Goal: Answer question/provide support

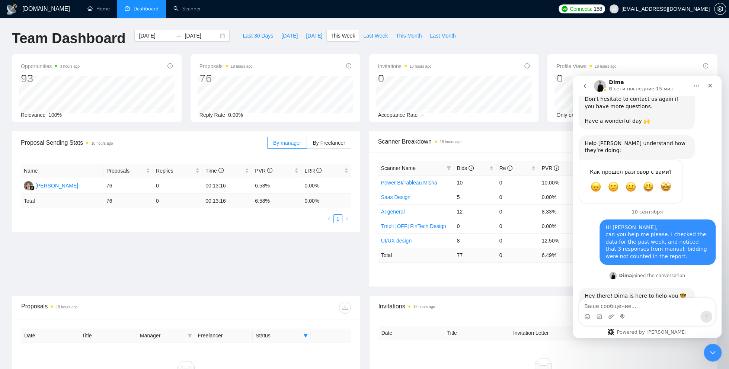
scroll to position [966, 0]
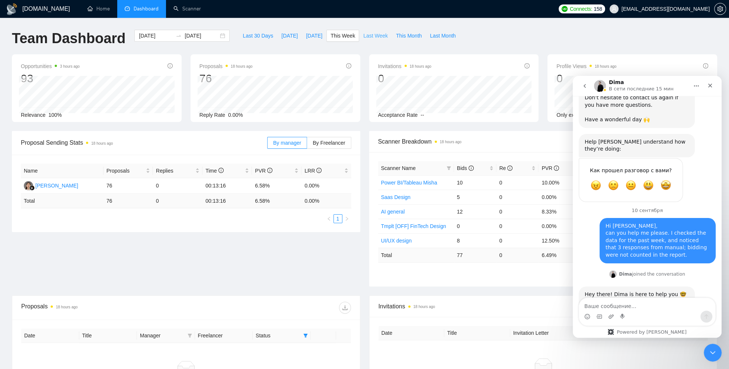
click at [377, 33] on span "Last Week" at bounding box center [375, 36] width 25 height 8
type input "[DATE]"
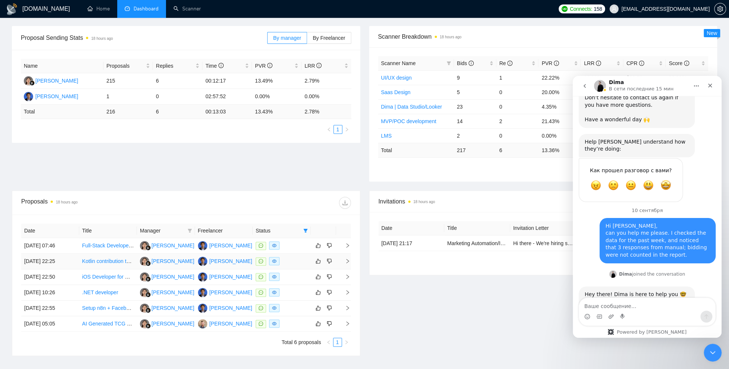
scroll to position [106, 0]
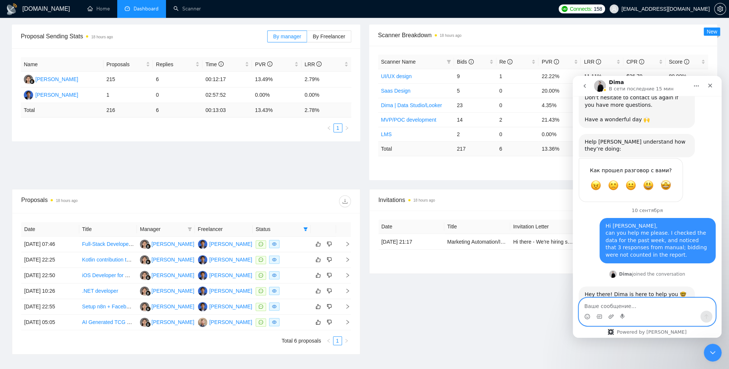
click at [594, 307] on textarea "Ваше сообщение..." at bounding box center [647, 304] width 136 height 13
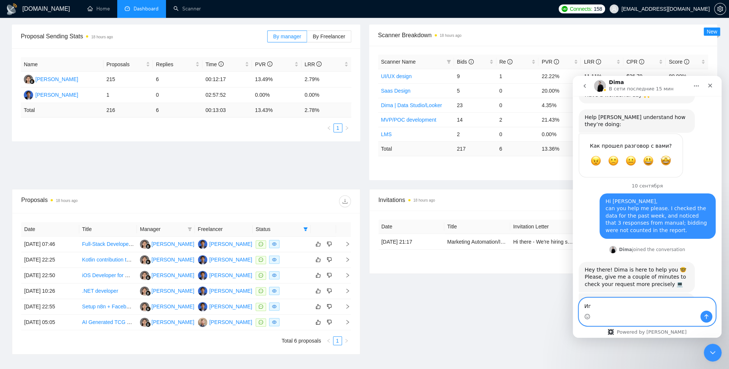
type textarea "[PERSON_NAME]"
type textarea "Sure, give me a minute"
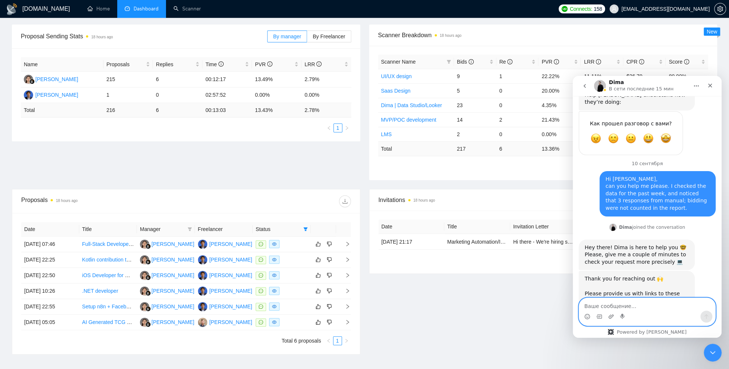
paste textarea "[URL][DOMAIN_NAME]"
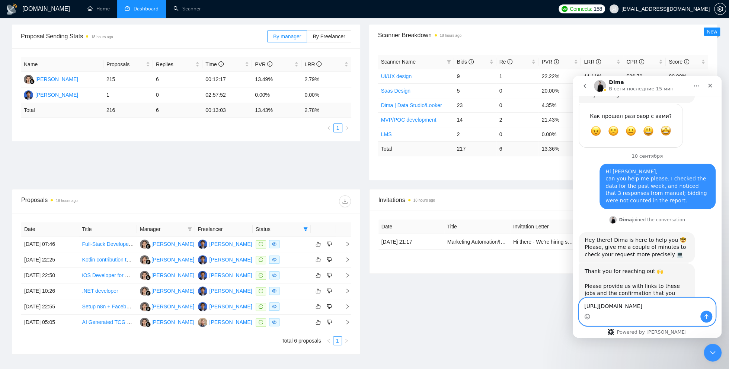
type textarea "[URL][DOMAIN_NAME]"
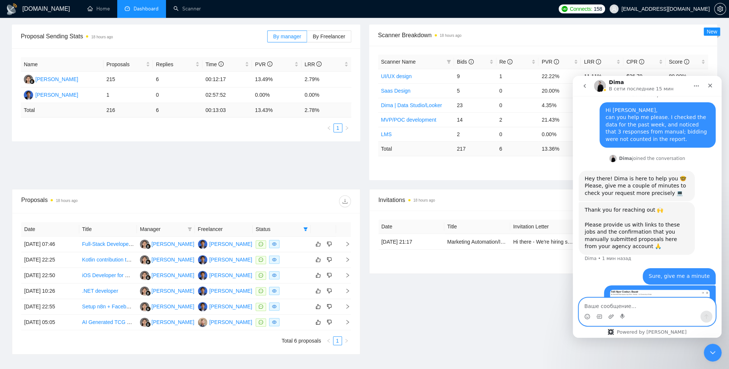
scroll to position [1089, 0]
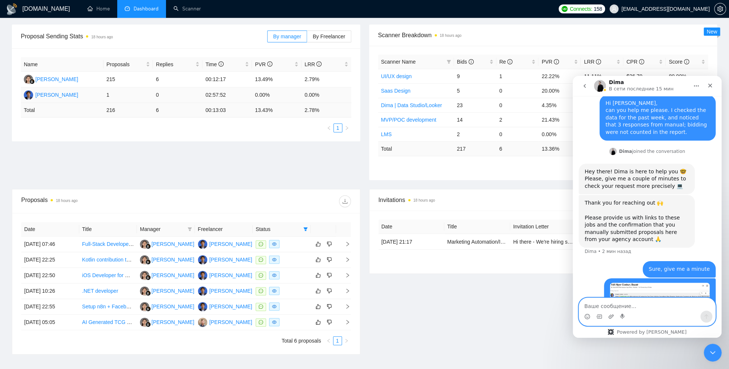
paste textarea "[URL][DOMAIN_NAME]"
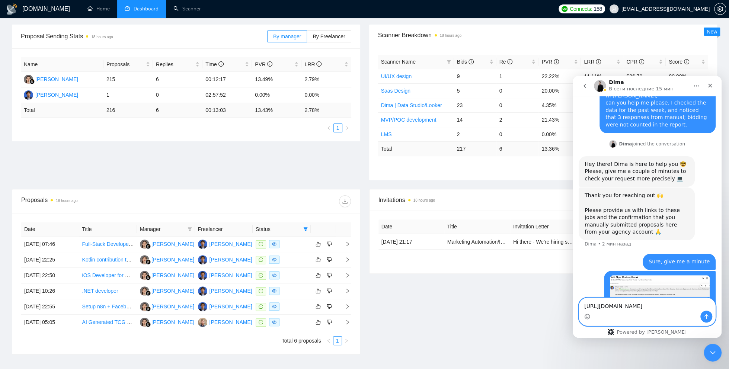
type textarea "[URL][DOMAIN_NAME]"
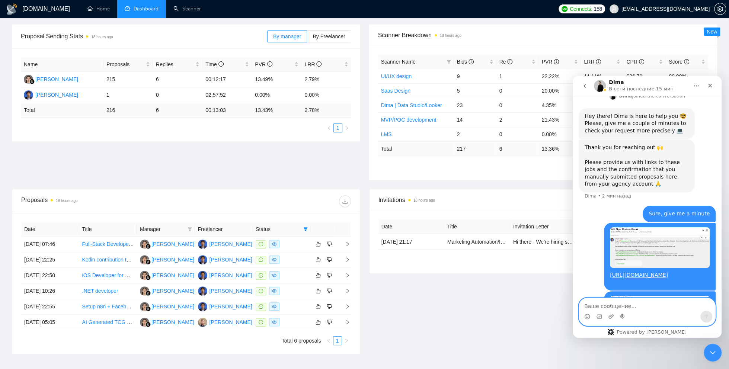
scroll to position [1164, 0]
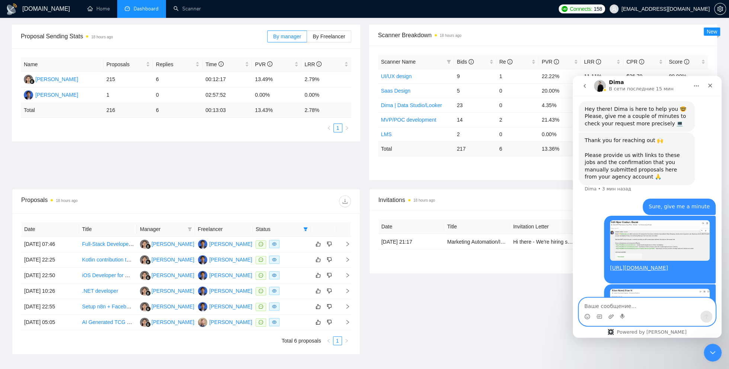
paste textarea "[URL][DOMAIN_NAME]"
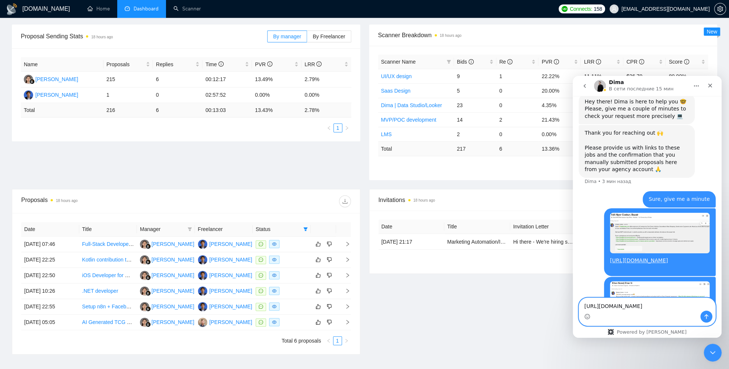
scroll to position [1178, 0]
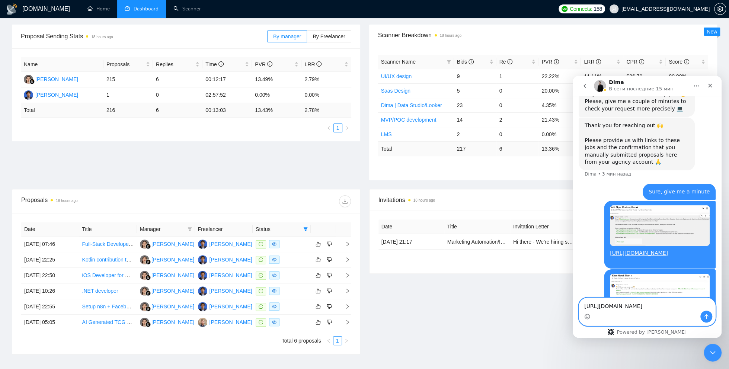
type textarea "[URL][DOMAIN_NAME]"
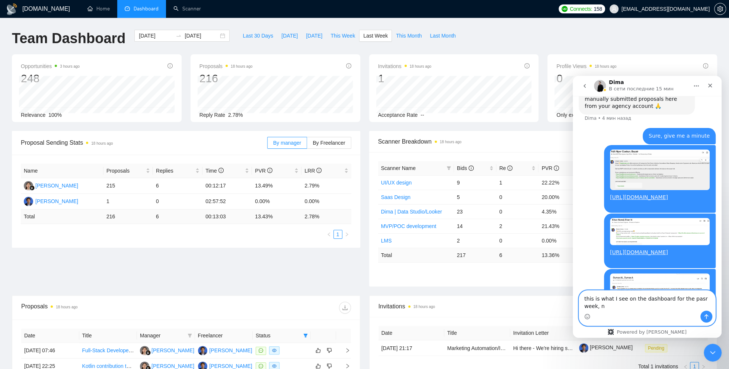
scroll to position [1229, 0]
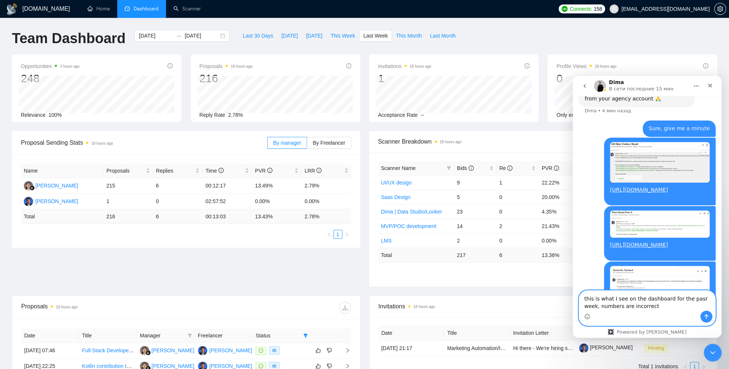
type textarea "this is what I see on the dashboard for the pasr week, numbers are incorrect"
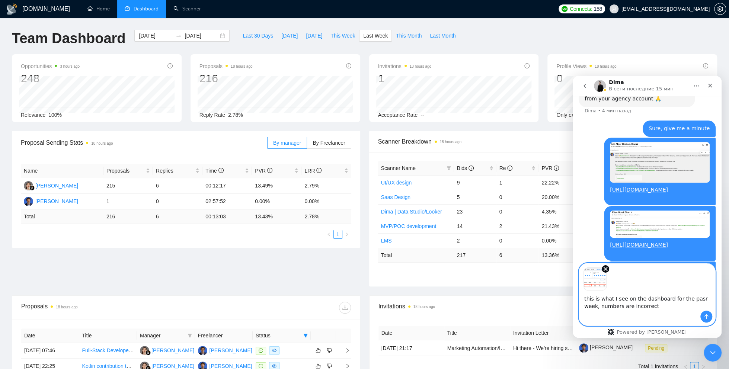
scroll to position [1257, 0]
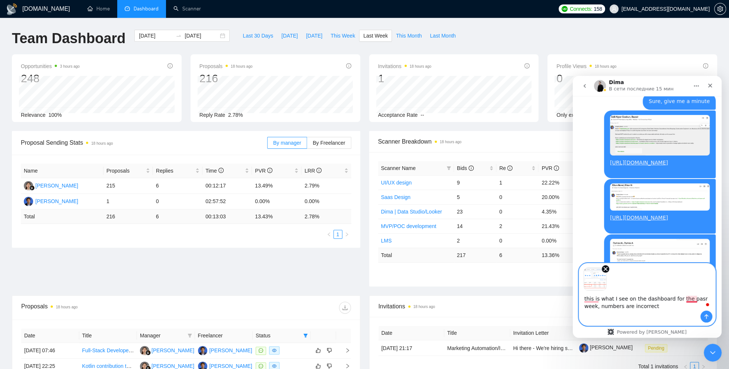
click at [691, 298] on textarea "this is what I see on the dashboard for the pasr week, numbers are incorrect" at bounding box center [647, 301] width 136 height 20
click at [590, 299] on textarea "this is what I see on the dashboard for the past week, numbers are incorrect" at bounding box center [647, 301] width 136 height 20
click at [608, 306] on textarea "This is what I see on the dashboard for the past week, numbers are incorrect" at bounding box center [647, 301] width 136 height 20
click at [590, 308] on textarea "This is what I see on the dashboard for the past week, the numbers are incorrect" at bounding box center [647, 301] width 136 height 20
type textarea "This is what I see on the dashboard for the past week, the numbers are incorrect"
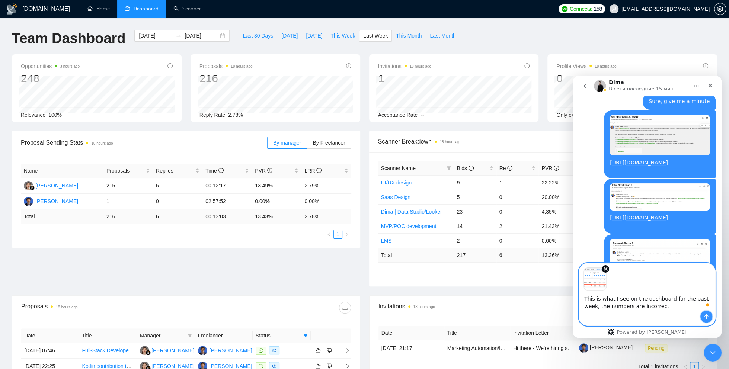
click at [708, 313] on button "Отправить сообщение…" at bounding box center [706, 317] width 12 height 12
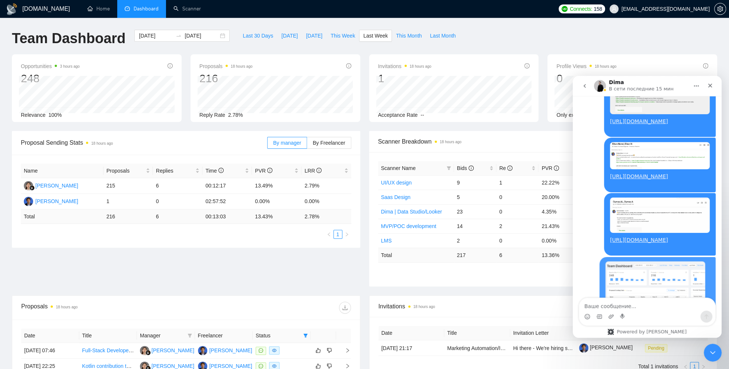
scroll to position [1305, 0]
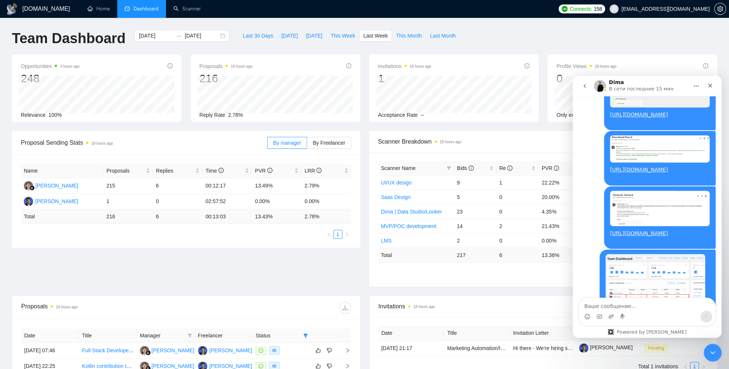
click at [288, 283] on div "Proposal Sending Stats 18 hours ago By manager By Freelancer Name Proposals Rep…" at bounding box center [364, 213] width 714 height 164
click at [635, 254] on img "yana.okhrymovych@brights.io говорит…" at bounding box center [655, 281] width 100 height 54
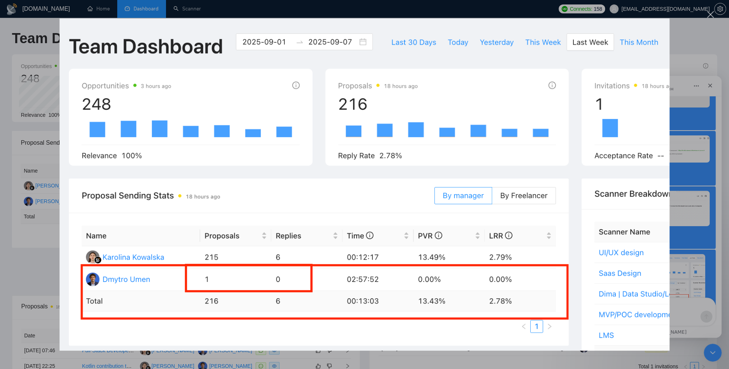
scroll to position [0, 0]
click at [676, 300] on div "Мессенджер Intercom" at bounding box center [364, 184] width 729 height 369
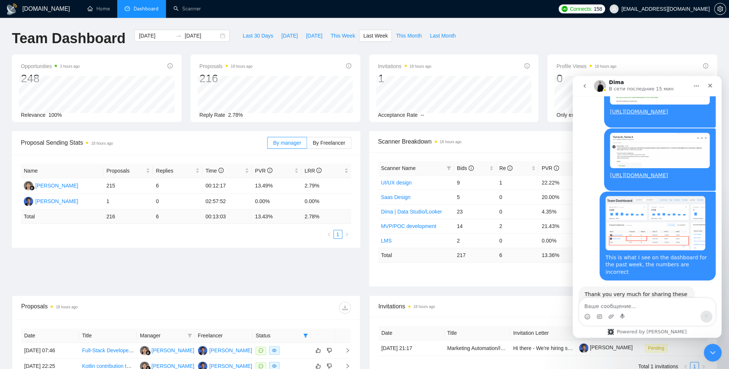
scroll to position [1356, 0]
click at [601, 308] on textarea "Ваше сообщение..." at bounding box center [647, 304] width 136 height 13
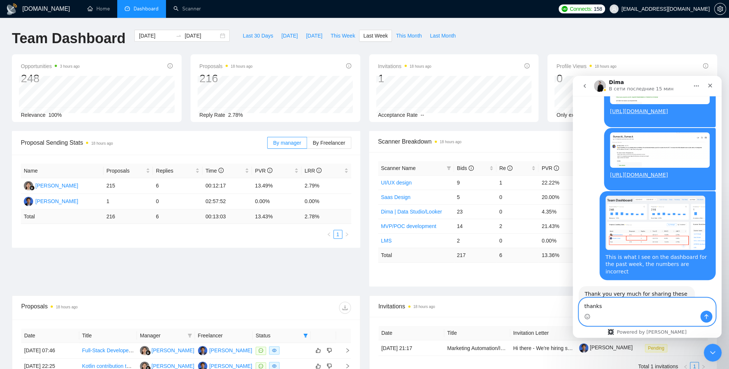
type textarea "thanks!"
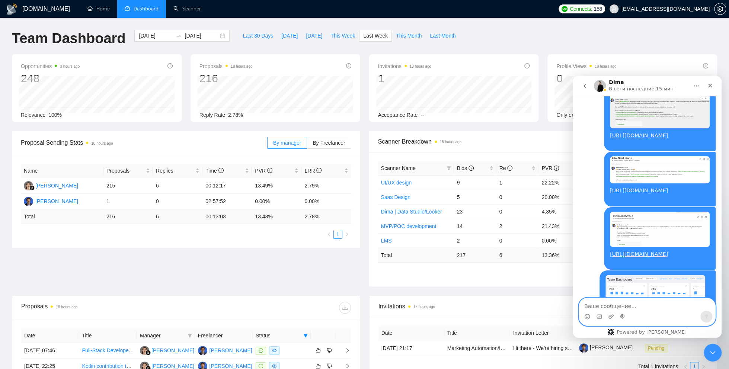
scroll to position [1261, 0]
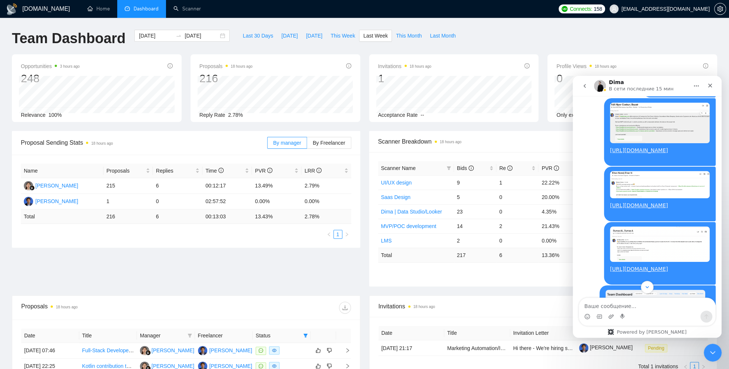
click at [628, 227] on img "yana.okhrymovych@brights.io говорит…" at bounding box center [660, 244] width 100 height 35
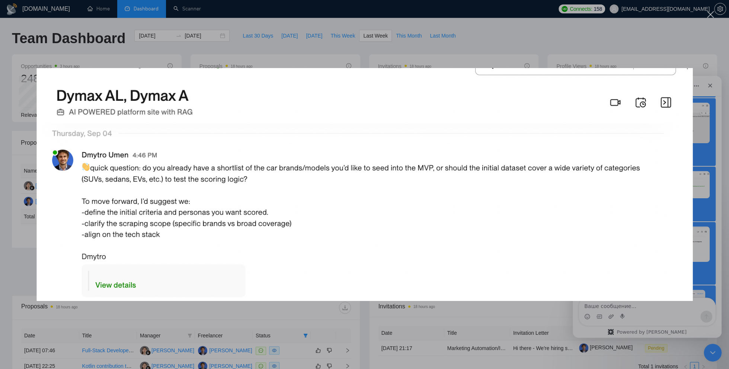
scroll to position [0, 0]
click at [482, 313] on div "Мессенджер Intercom" at bounding box center [364, 184] width 729 height 369
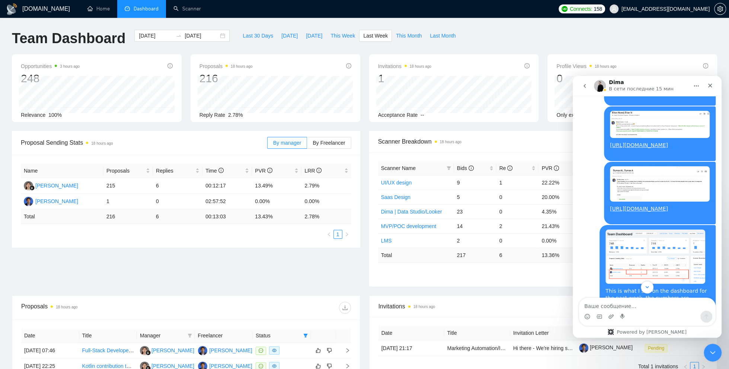
scroll to position [1316, 0]
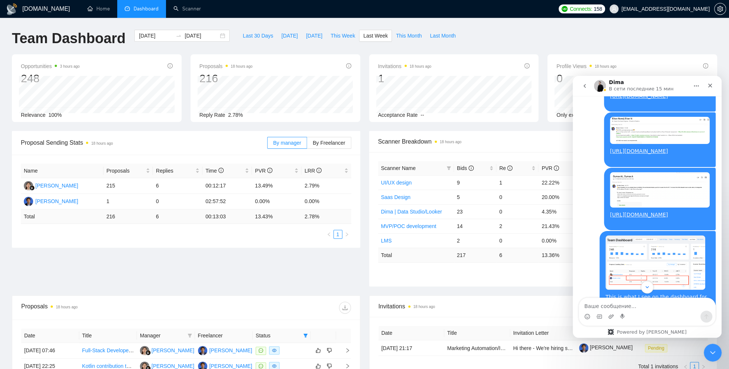
click at [627, 172] on img "yana.okhrymovych@brights.io говорит…" at bounding box center [660, 189] width 100 height 35
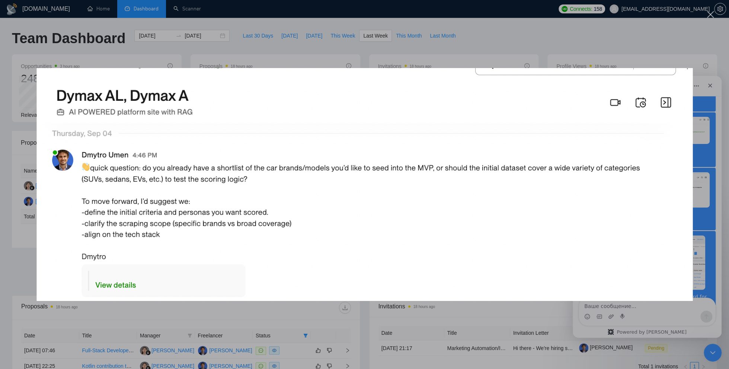
click at [523, 324] on div "Мессенджер Intercom" at bounding box center [364, 184] width 729 height 369
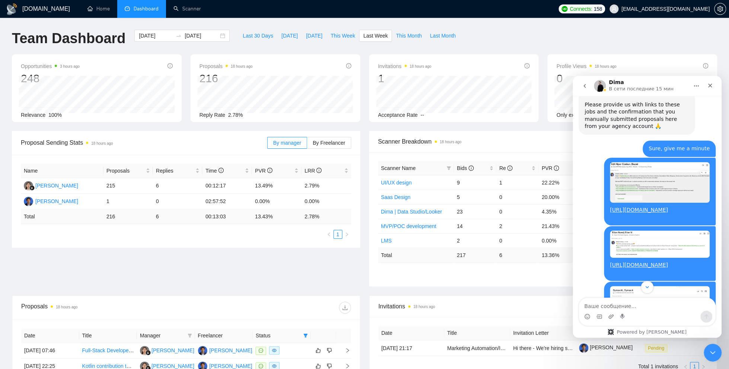
scroll to position [1189, 0]
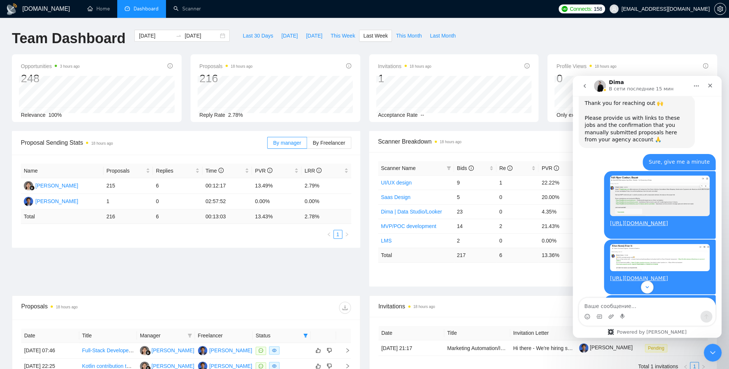
click at [626, 244] on img "yana.okhrymovych@brights.io говорит…" at bounding box center [660, 257] width 100 height 27
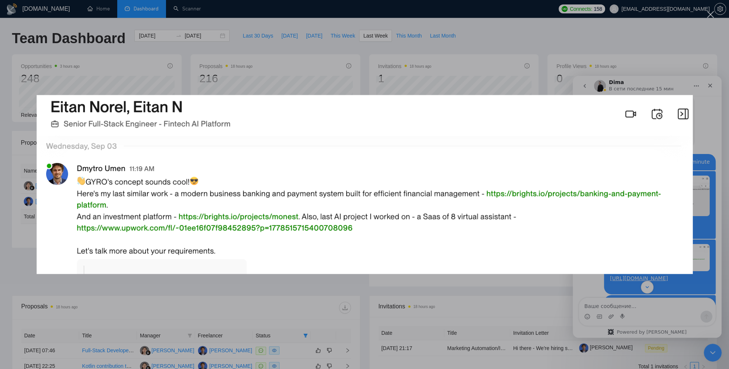
scroll to position [0, 0]
click at [502, 309] on div "Мессенджер Intercom" at bounding box center [364, 184] width 729 height 369
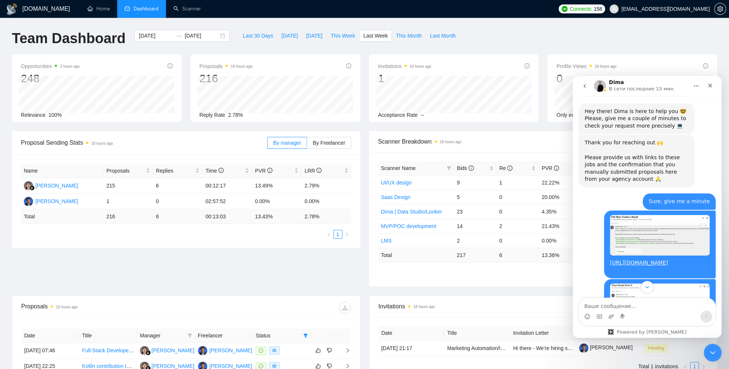
scroll to position [1135, 0]
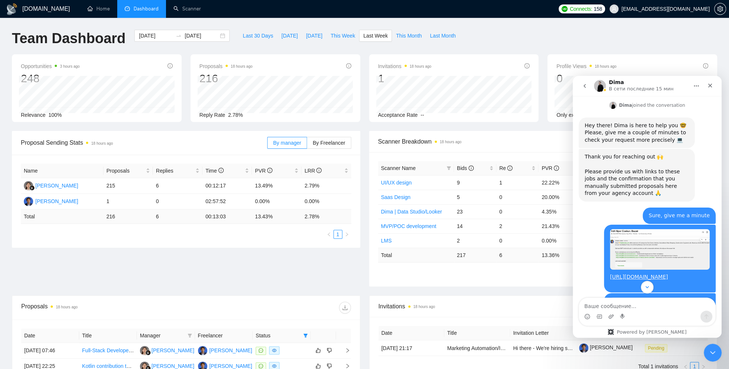
click at [612, 229] on img "yana.okhrymovych@brights.io говорит…" at bounding box center [660, 249] width 100 height 41
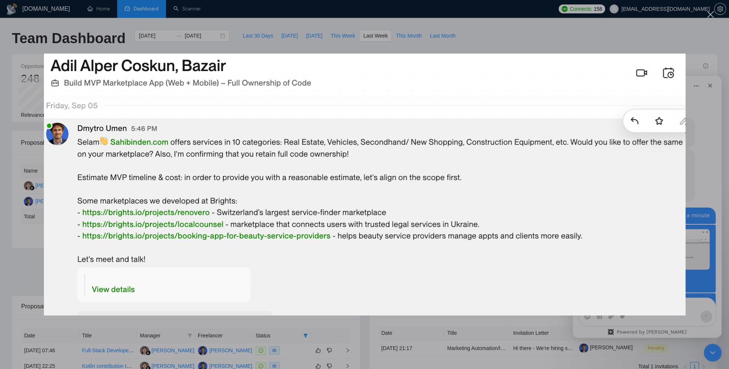
click at [484, 332] on div "Мессенджер Intercom" at bounding box center [364, 184] width 729 height 369
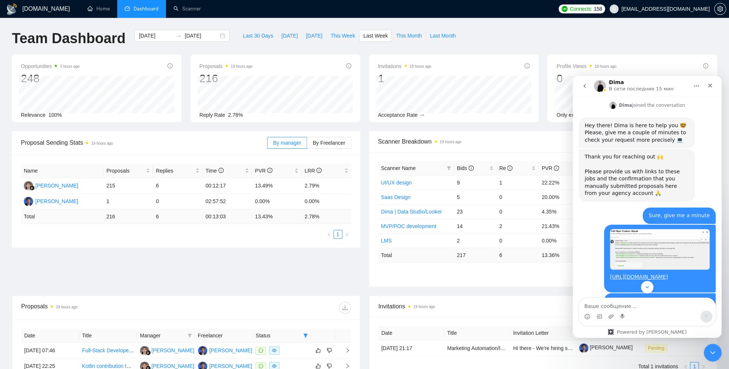
click at [174, 259] on div "Proposal Sending Stats 19 hours ago By manager By Freelancer Name Proposals Rep…" at bounding box center [364, 213] width 714 height 164
click at [649, 285] on icon "Scroll to bottom" at bounding box center [647, 287] width 7 height 7
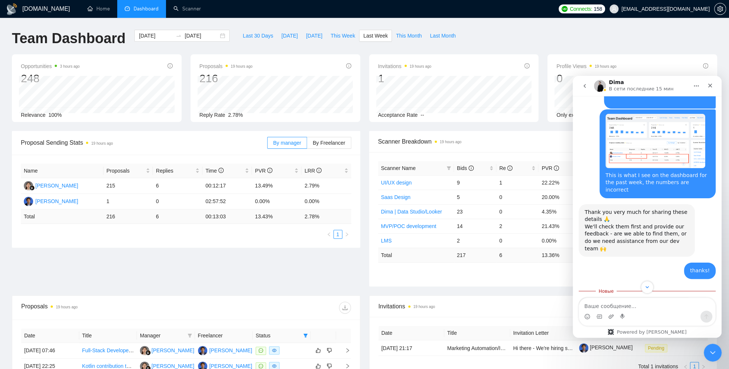
scroll to position [1442, 0]
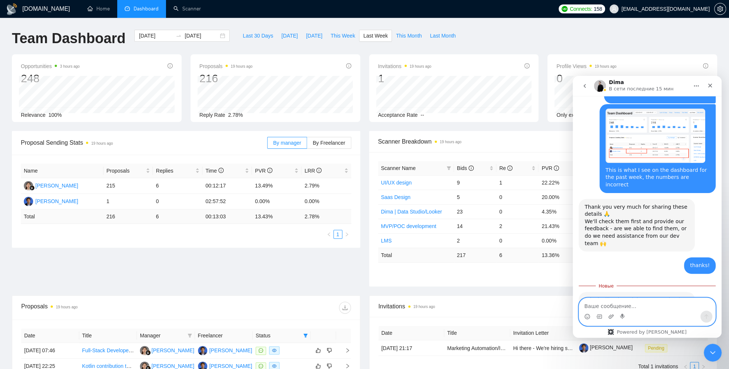
click at [614, 307] on textarea "Ваше сообщение..." at bounding box center [647, 304] width 136 height 13
type textarea "thanks!"
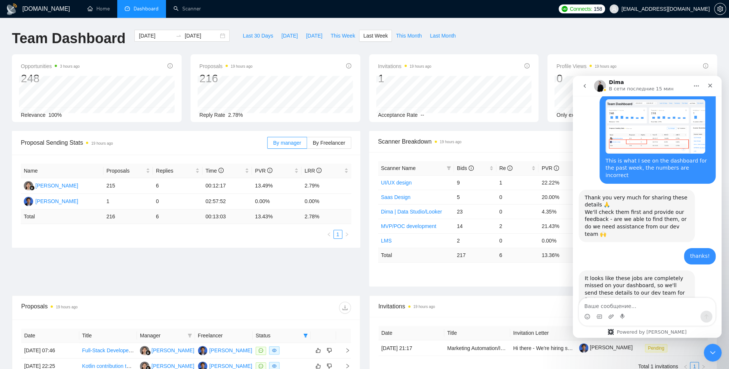
click at [115, 259] on div "Proposal Sending Stats 19 hours ago By manager By Freelancer Name Proposals Rep…" at bounding box center [364, 213] width 714 height 164
click at [115, 260] on div "Proposal Sending Stats 19 hours ago By manager By Freelancer Name Proposals Rep…" at bounding box center [364, 213] width 714 height 164
click at [355, 50] on div "Last 30 Days [DATE] [DATE] This Week Last Week This Month Last Month" at bounding box center [349, 42] width 230 height 25
click at [324, 51] on div "Last 30 Days [DATE] [DATE] This Week Last Week This Month Last Month" at bounding box center [349, 42] width 230 height 25
click at [404, 51] on div "Last 30 Days [DATE] [DATE] This Week Last Week This Month Last Month" at bounding box center [349, 42] width 230 height 25
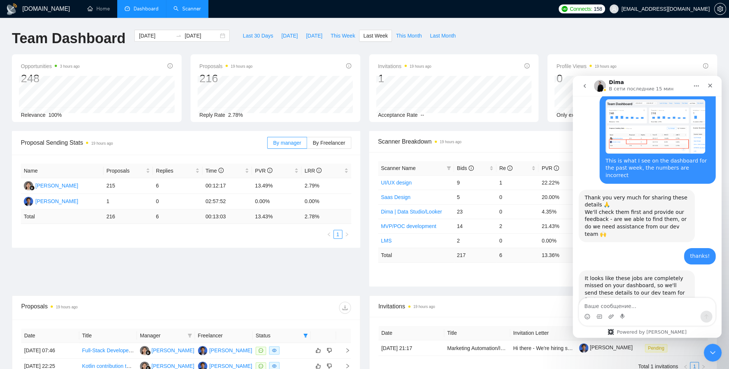
click at [194, 10] on link "Scanner" at bounding box center [187, 9] width 28 height 6
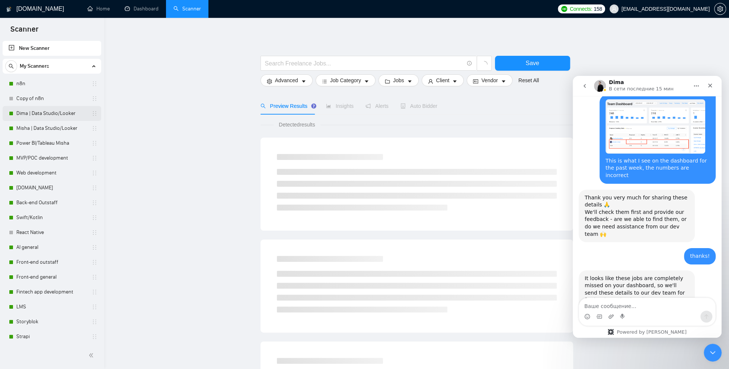
click at [49, 112] on link "Dima | Data Studio/Looker" at bounding box center [51, 113] width 71 height 15
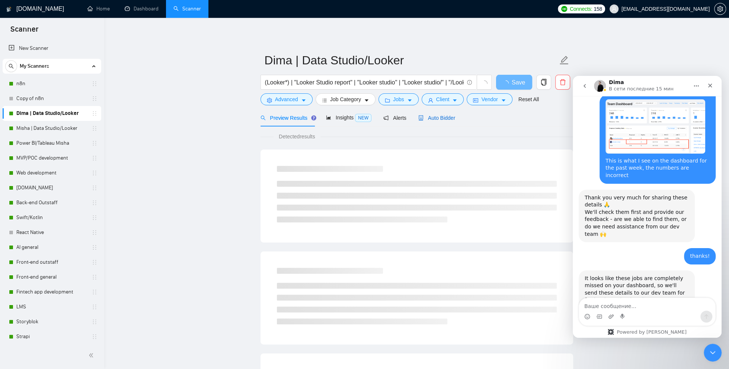
click at [426, 119] on span "Auto Bidder" at bounding box center [436, 118] width 37 height 6
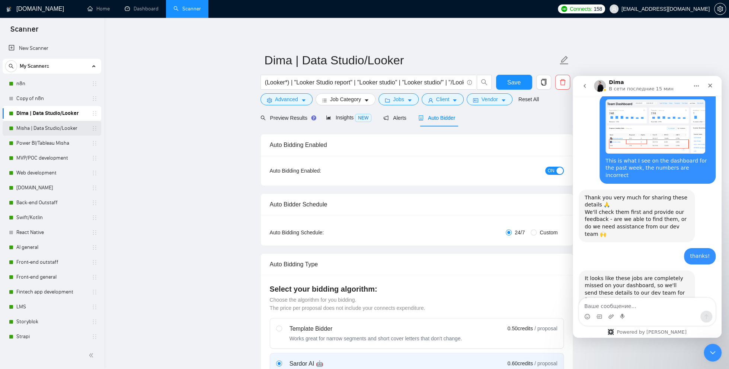
click at [45, 129] on link "Misha | Data Studio/Looker" at bounding box center [51, 128] width 71 height 15
